Goal: Information Seeking & Learning: Compare options

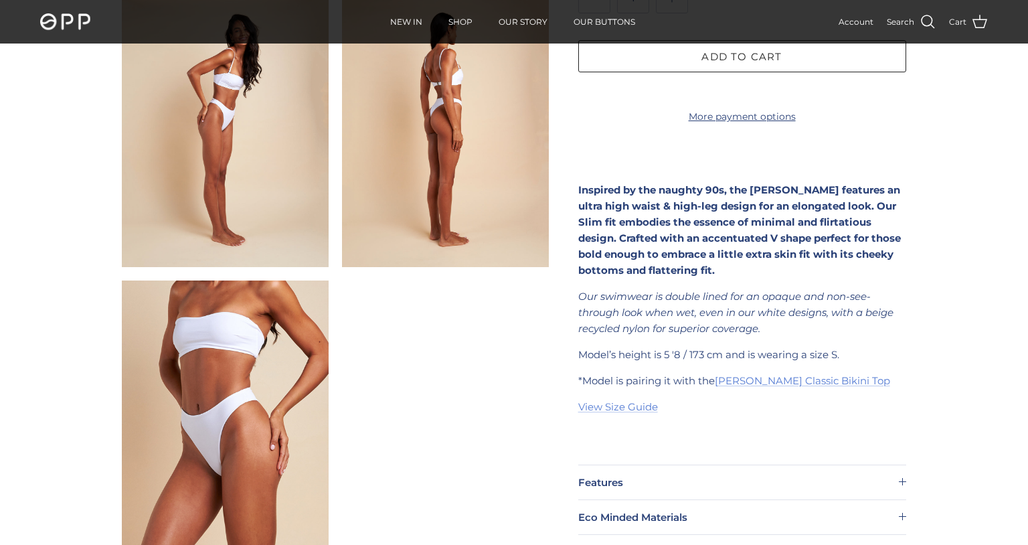
scroll to position [589, 0]
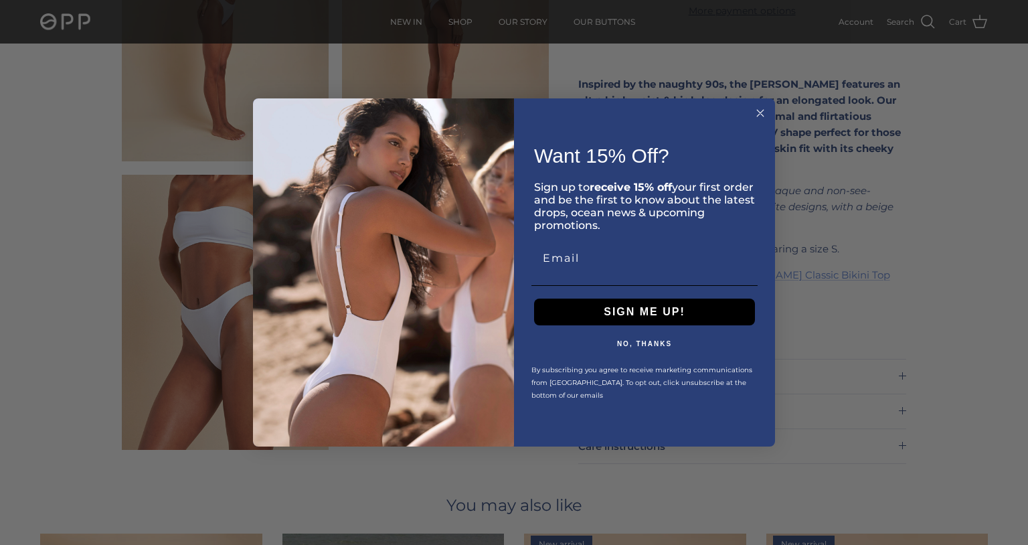
click at [760, 106] on circle "Close dialog" at bounding box center [760, 113] width 15 height 15
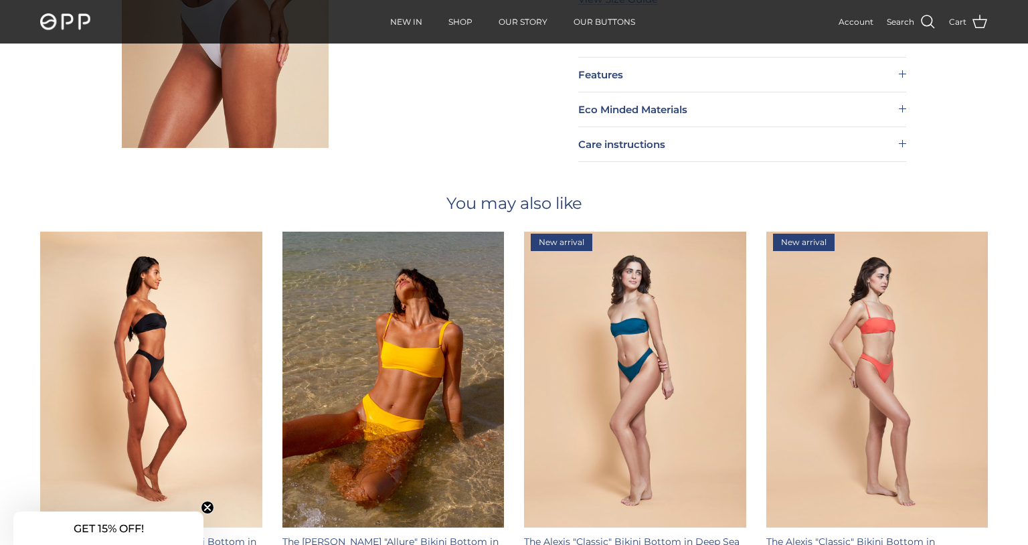
scroll to position [988, 0]
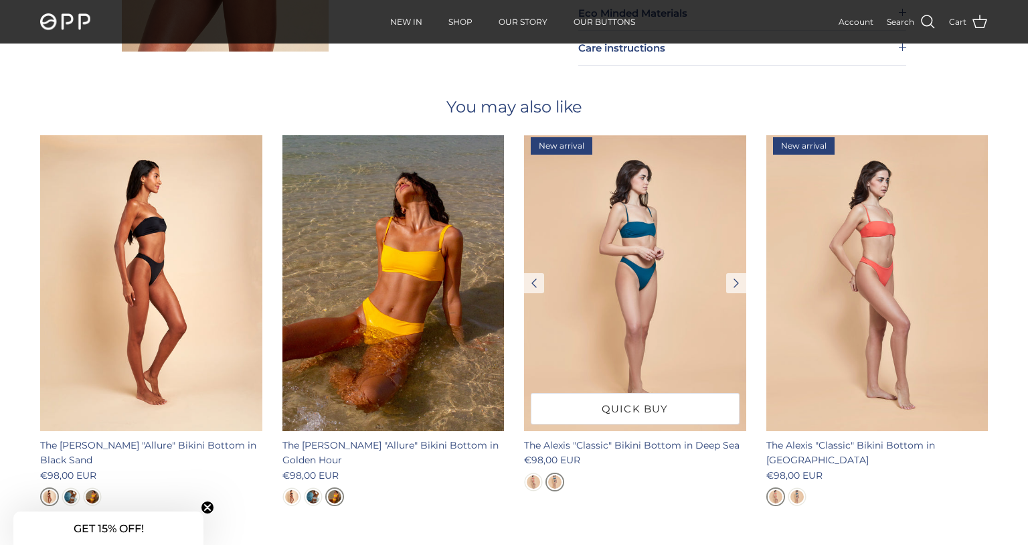
click at [638, 252] on img at bounding box center [635, 283] width 222 height 296
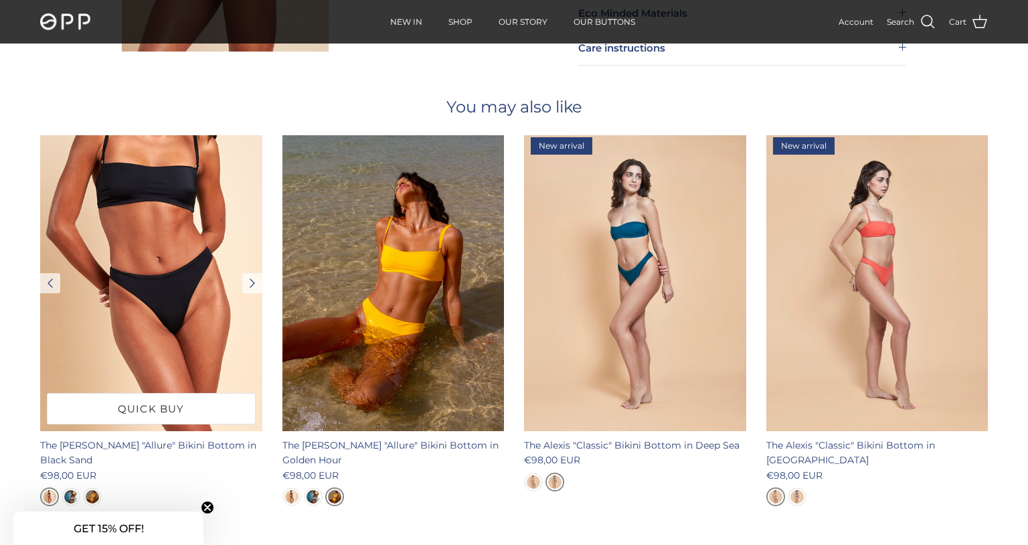
click at [162, 239] on img at bounding box center [151, 283] width 222 height 296
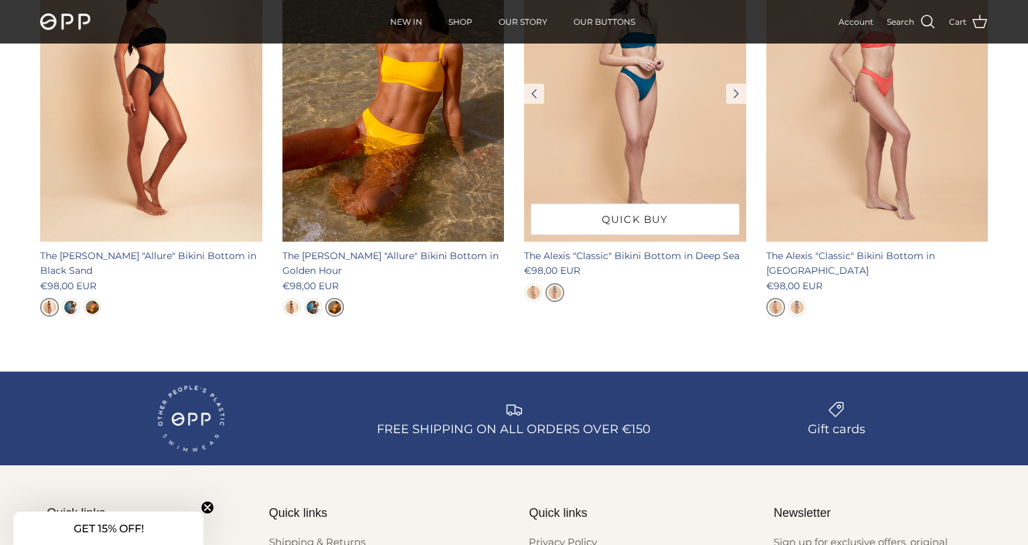
scroll to position [1075, 0]
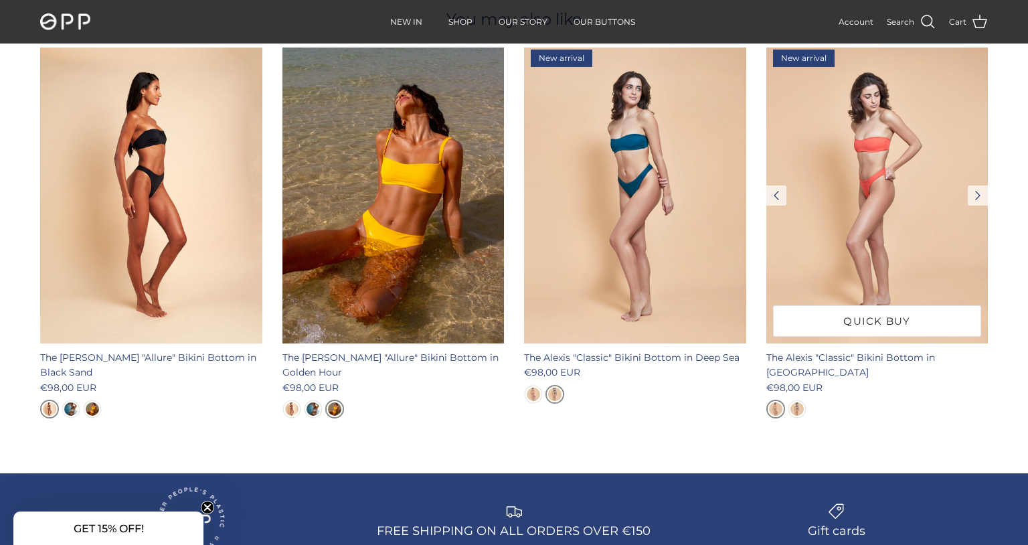
click at [884, 173] on img at bounding box center [878, 196] width 222 height 296
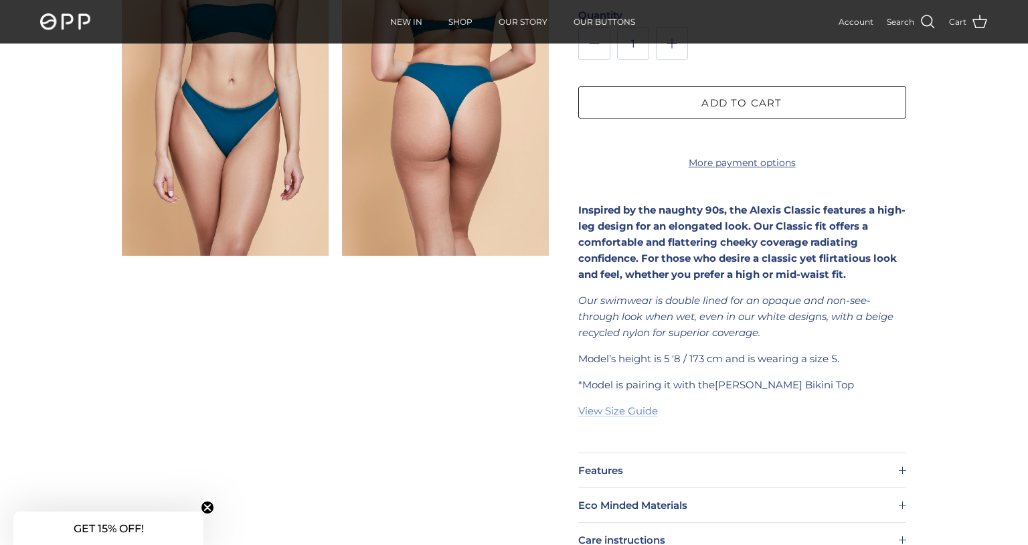
scroll to position [483, 0]
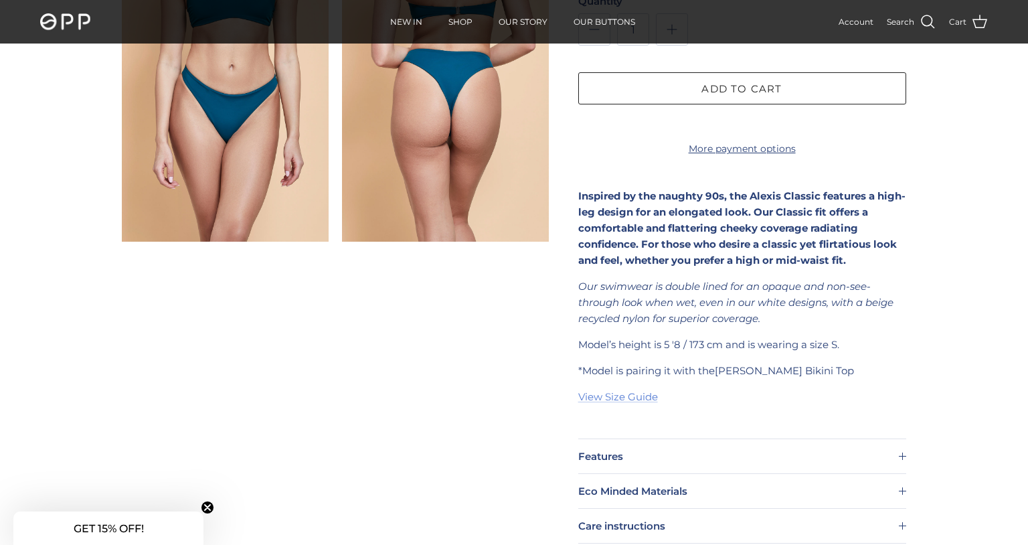
click at [245, 356] on video at bounding box center [225, 392] width 207 height 275
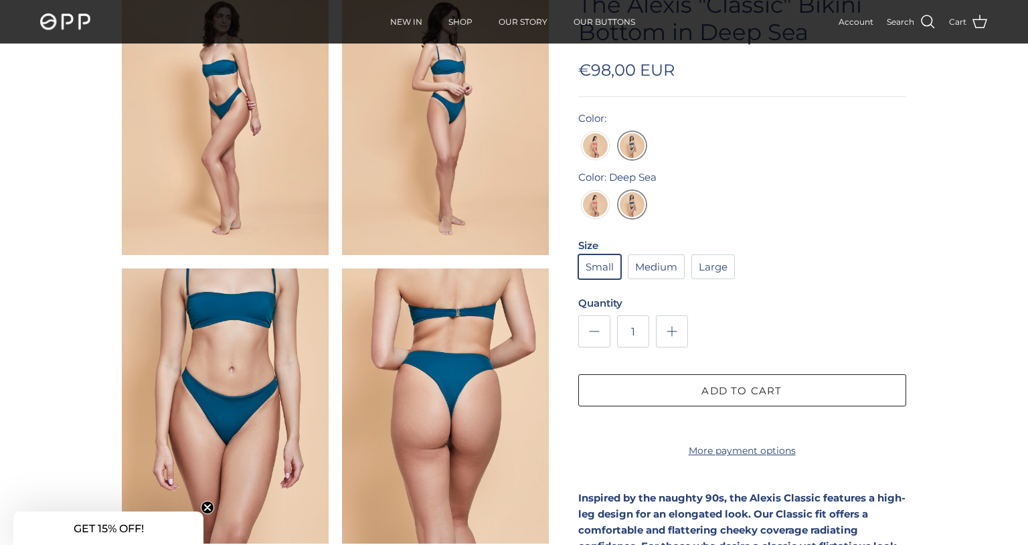
scroll to position [0, 0]
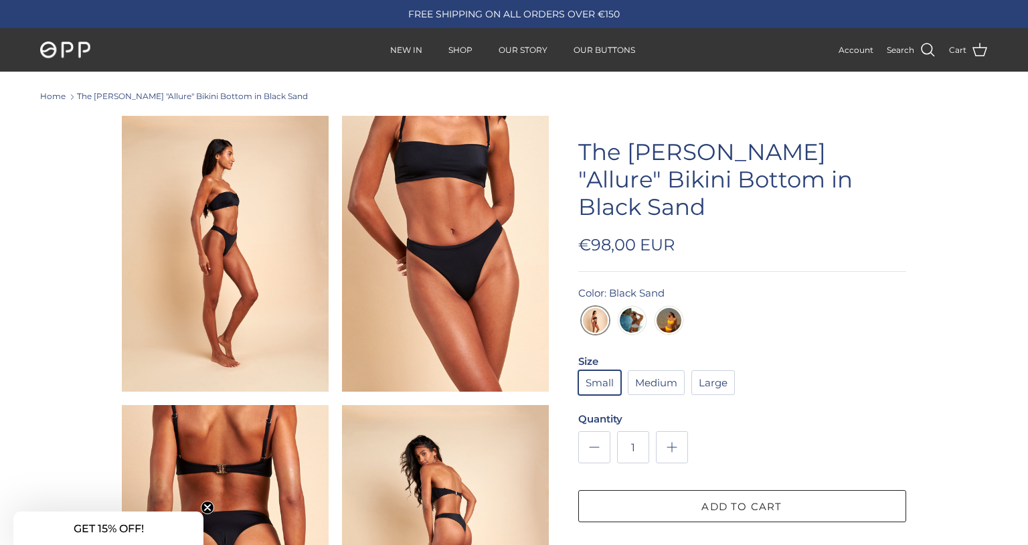
click at [443, 254] on img at bounding box center [445, 253] width 207 height 275
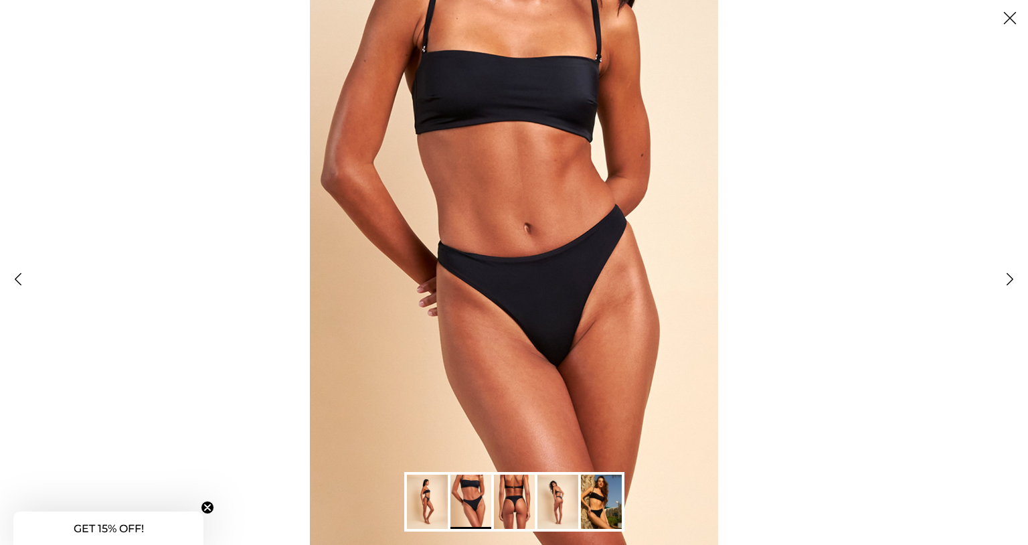
click at [526, 266] on img "Gallery Viewer" at bounding box center [514, 272] width 409 height 545
click at [510, 504] on img "Gallery Viewer" at bounding box center [514, 502] width 41 height 54
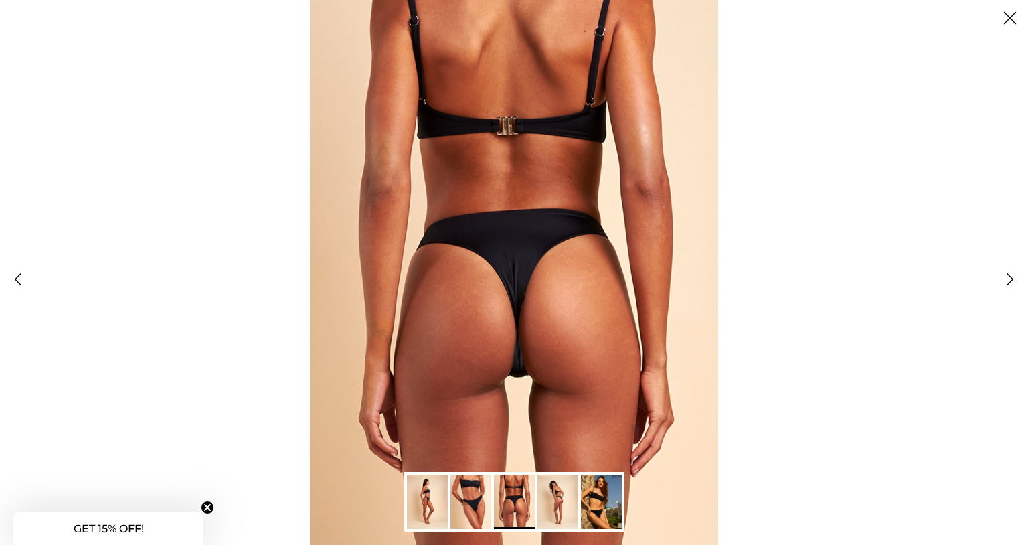
click at [498, 319] on img "Gallery Viewer" at bounding box center [514, 272] width 409 height 545
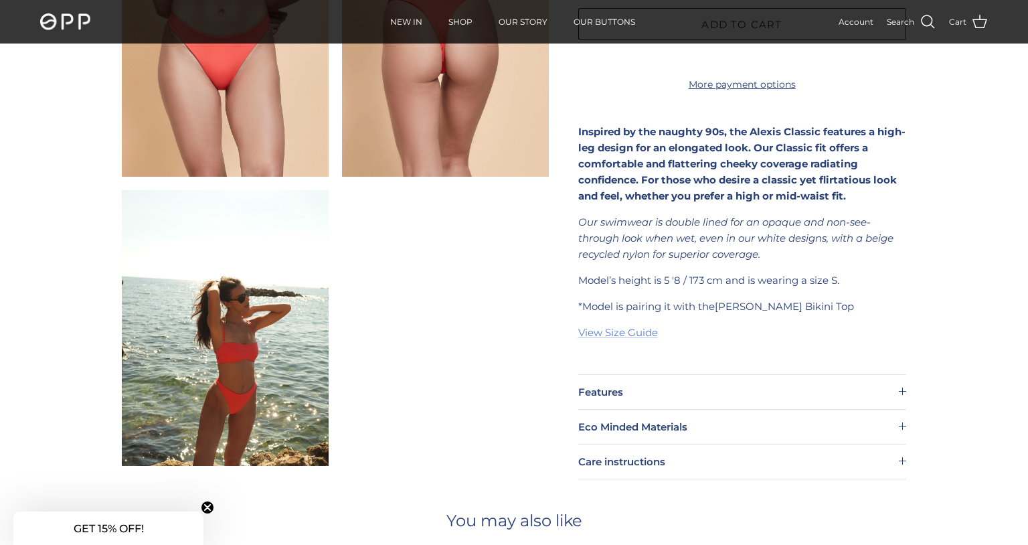
scroll to position [578, 0]
